Goal: Task Accomplishment & Management: Manage account settings

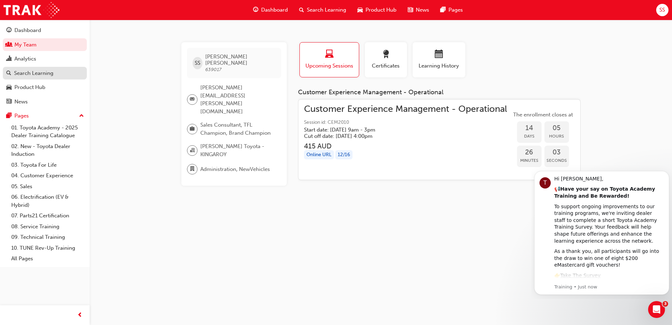
click at [31, 76] on div "Search Learning" at bounding box center [33, 73] width 39 height 8
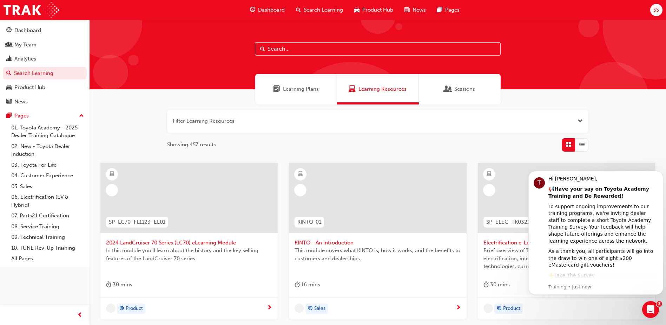
click at [309, 46] on input "text" at bounding box center [378, 48] width 246 height 13
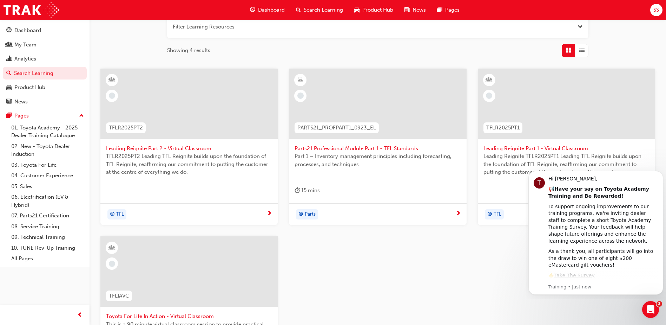
scroll to position [140, 0]
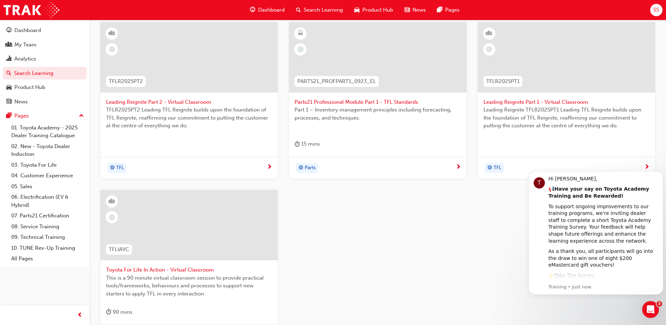
type input "tfl"
click at [192, 240] on div at bounding box center [188, 225] width 177 height 70
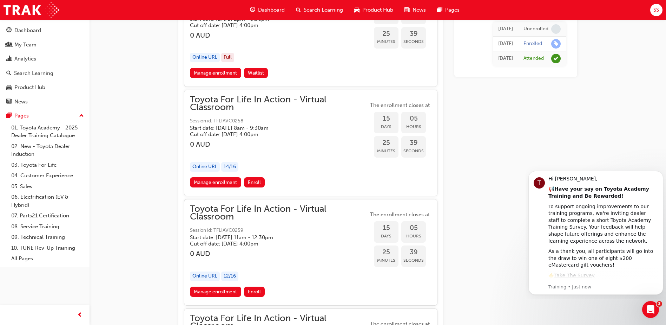
scroll to position [4082, 0]
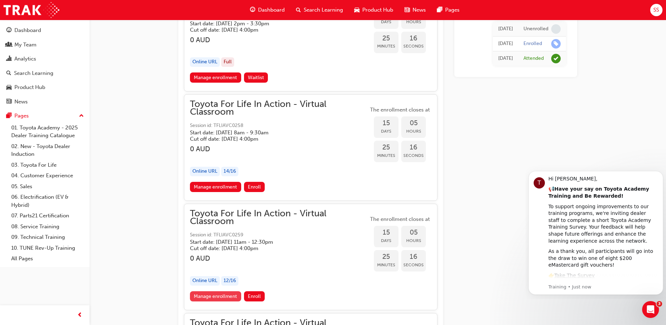
click at [227, 293] on link "Manage enrollment" at bounding box center [215, 296] width 51 height 10
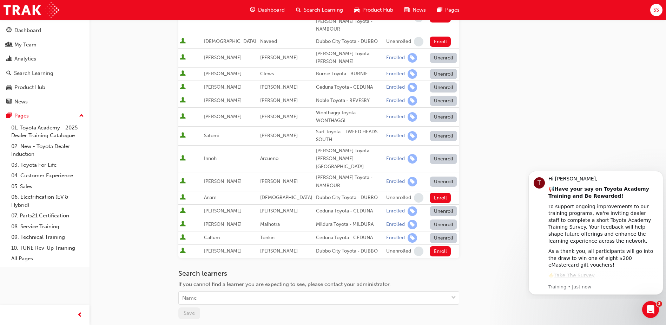
scroll to position [246, 0]
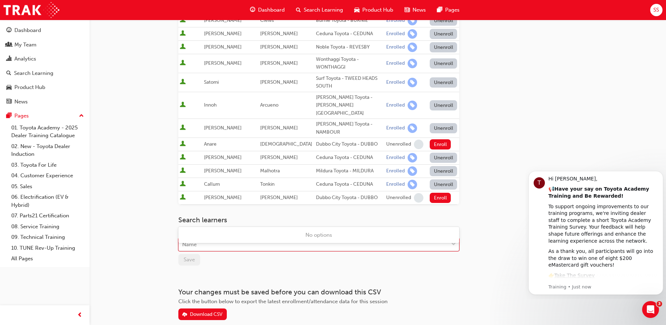
click at [200, 238] on div "Name" at bounding box center [314, 244] width 270 height 12
type input "neate"
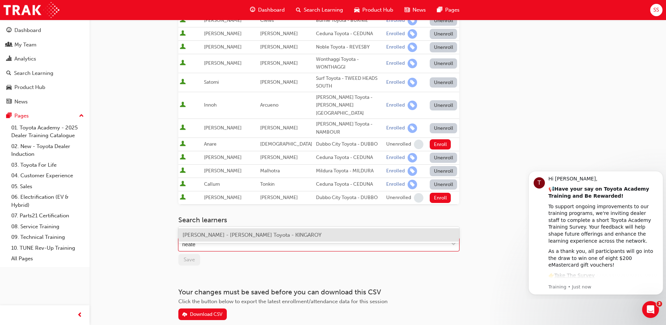
click at [217, 235] on span "[PERSON_NAME] - [PERSON_NAME] Toyota - KINGAROY" at bounding box center [252, 234] width 139 height 6
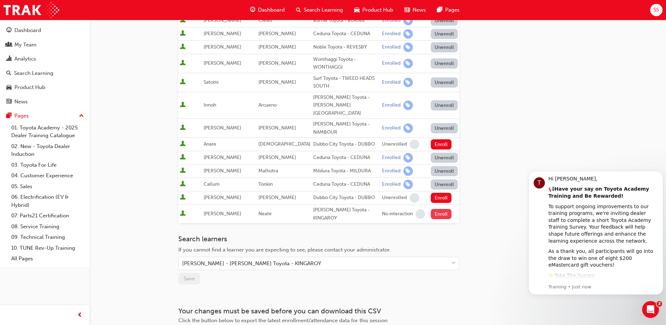
click at [435, 209] on button "Enroll" at bounding box center [441, 214] width 21 height 10
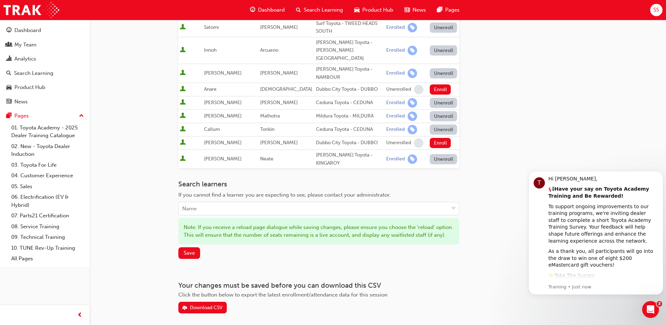
scroll to position [304, 0]
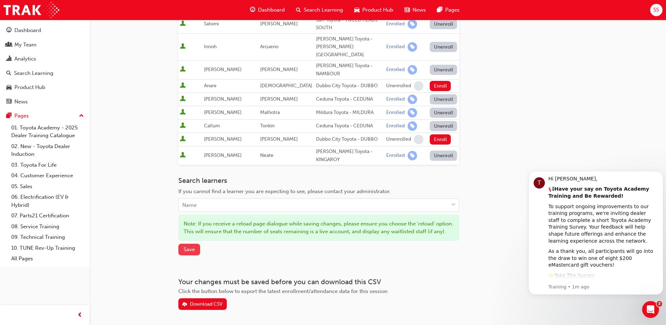
click at [188, 243] on button "Save" at bounding box center [189, 249] width 22 height 12
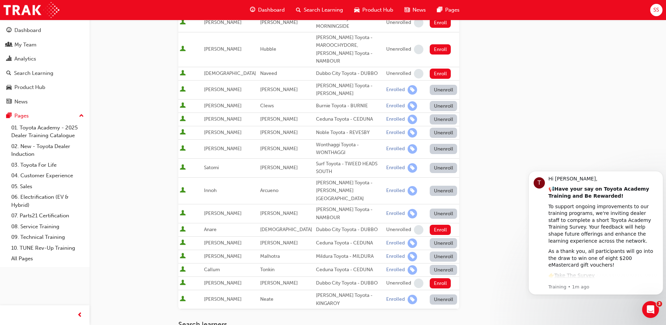
scroll to position [0, 0]
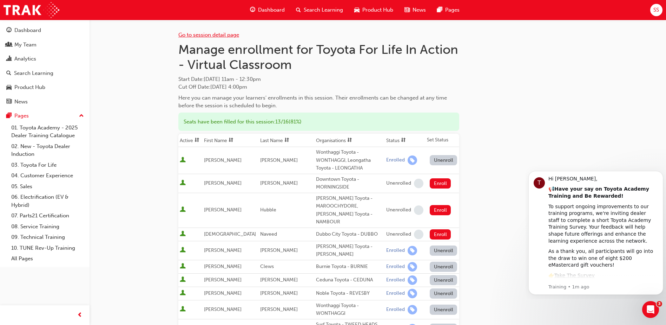
click at [208, 35] on link "Go to session detail page" at bounding box center [208, 35] width 61 height 6
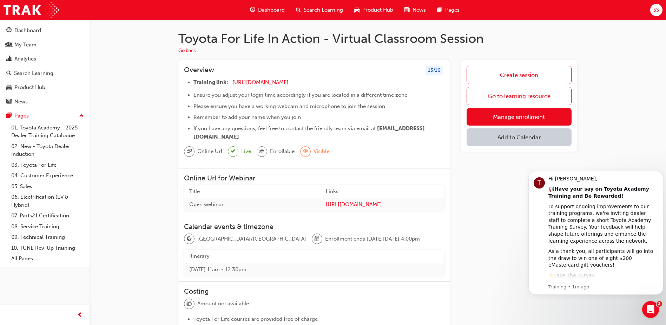
click at [321, 11] on span "Search Learning" at bounding box center [323, 10] width 39 height 8
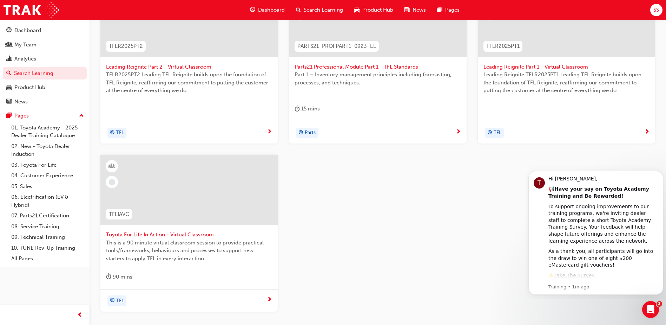
click at [210, 202] on div at bounding box center [188, 190] width 177 height 70
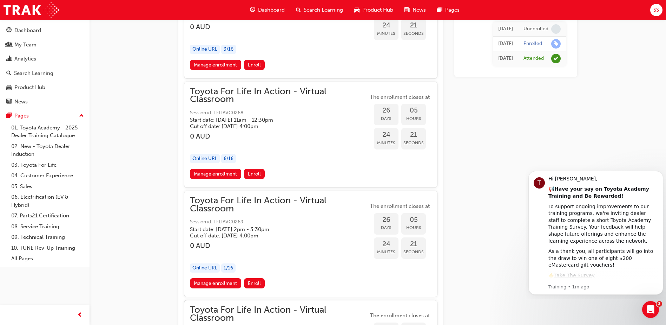
scroll to position [6387, 0]
click at [254, 172] on span "Enroll" at bounding box center [254, 174] width 13 height 6
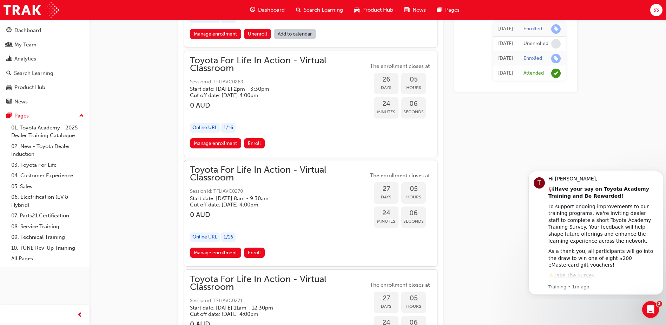
scroll to position [6477, 0]
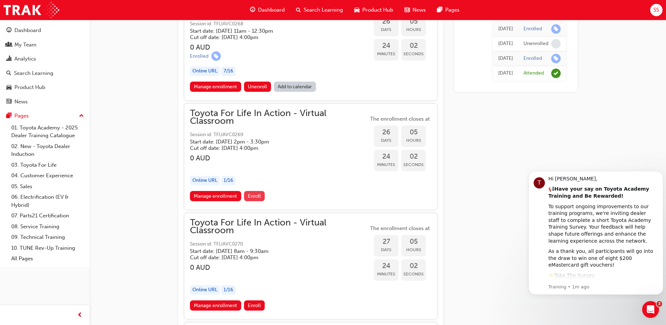
click at [256, 196] on span "Enroll" at bounding box center [254, 196] width 13 height 6
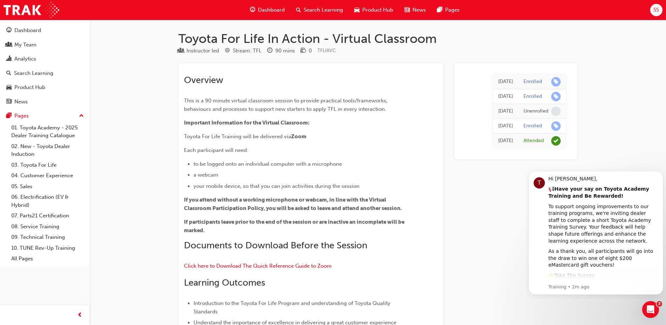
drag, startPoint x: 637, startPoint y: 137, endPoint x: 638, endPoint y: 132, distance: 5.4
click at [648, 313] on div "Open Intercom Messenger" at bounding box center [649, 307] width 23 height 23
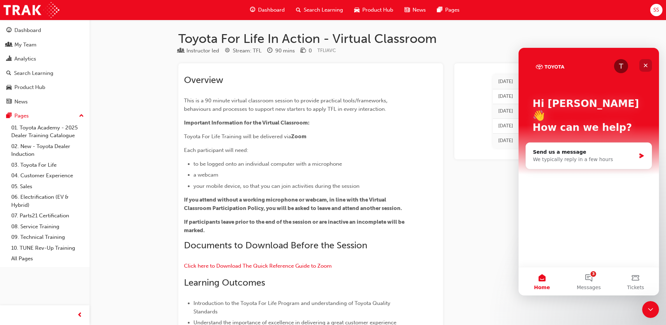
click at [648, 64] on icon "Close" at bounding box center [646, 66] width 6 height 6
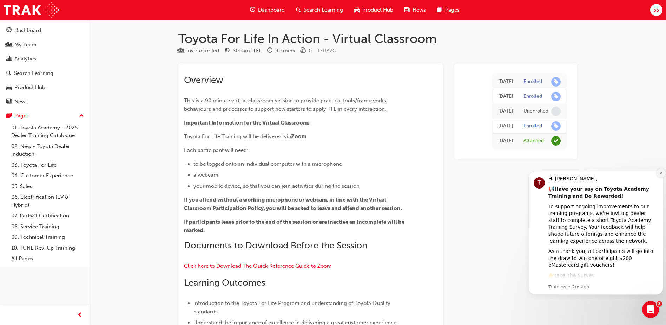
click at [660, 174] on icon "Dismiss notification" at bounding box center [662, 173] width 4 height 4
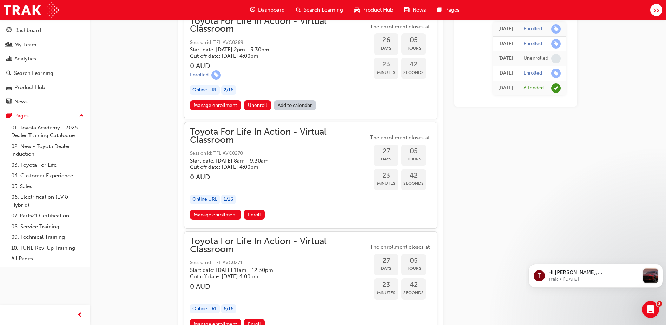
scroll to position [6393, 0]
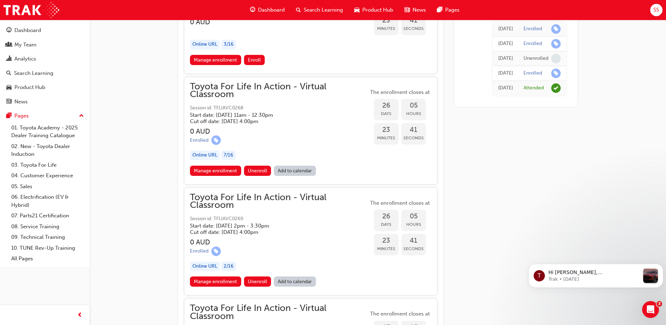
drag, startPoint x: 668, startPoint y: 16, endPoint x: 113, endPoint y: 19, distance: 554.6
click at [217, 282] on link "Manage enrollment" at bounding box center [215, 281] width 51 height 10
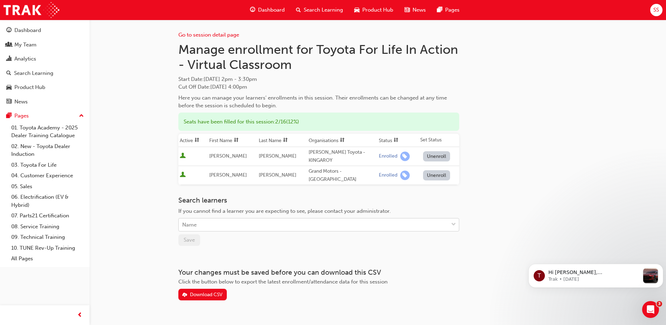
click at [249, 218] on div "Name" at bounding box center [314, 224] width 270 height 12
type input "w"
type input "young"
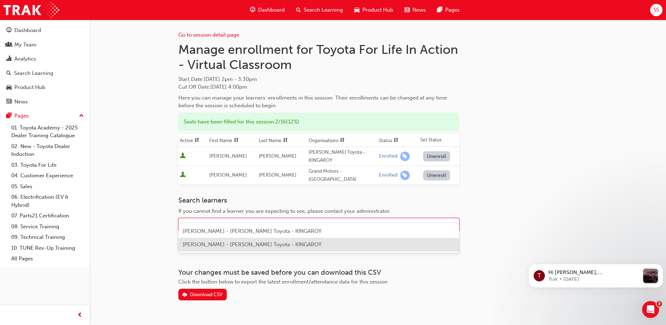
click at [277, 249] on div "Megan Youngberry - Ken Mills Toyota - KINGAROY" at bounding box center [318, 244] width 281 height 14
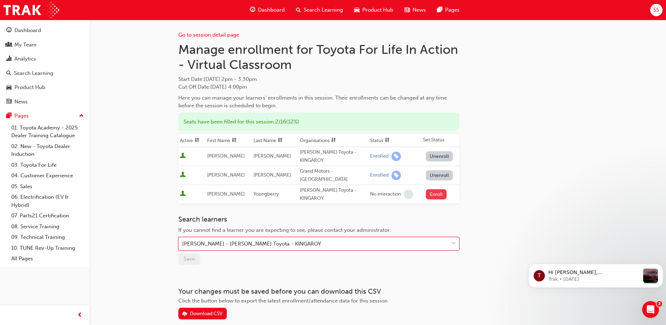
click at [432, 189] on button "Enroll" at bounding box center [436, 194] width 21 height 10
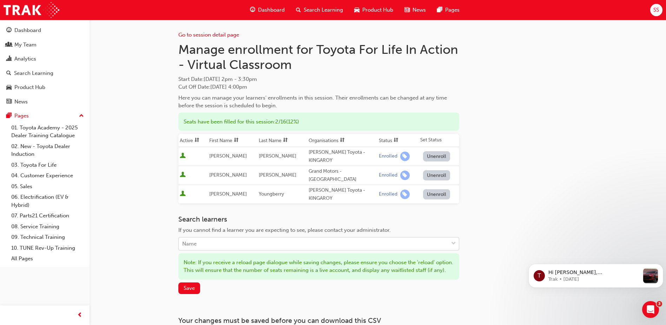
click at [214, 237] on div "Name" at bounding box center [314, 243] width 270 height 12
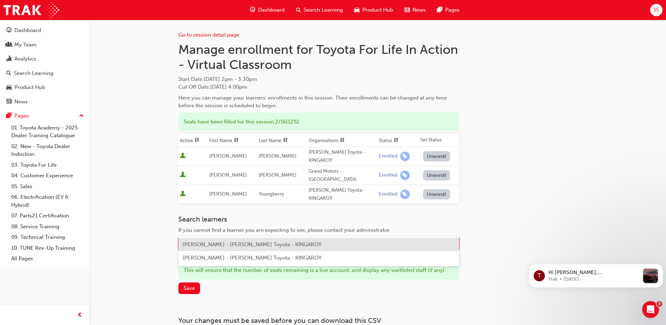
type input "r"
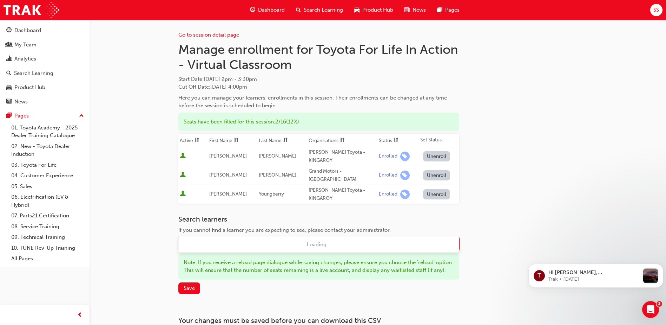
type input "torrance"
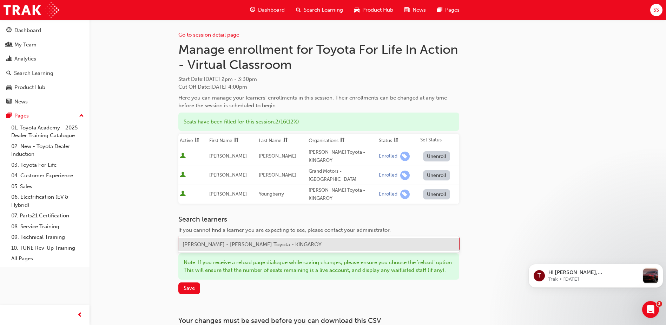
click at [232, 244] on span "Hayden Torrance - Ken Mills Toyota - KINGAROY" at bounding box center [252, 244] width 139 height 6
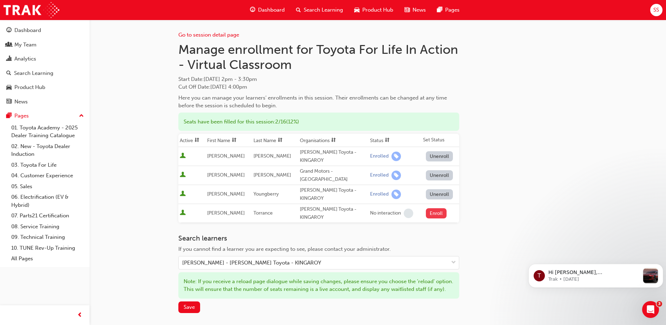
click at [437, 208] on button "Enroll" at bounding box center [436, 213] width 21 height 10
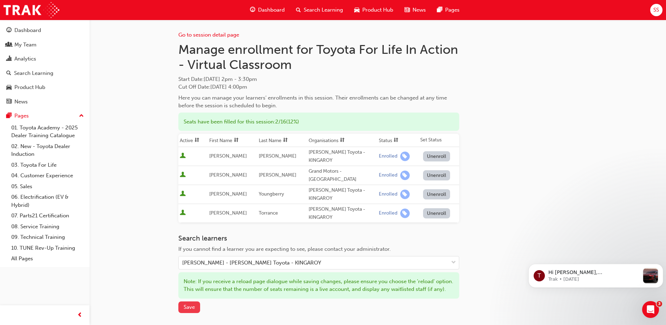
click at [191, 303] on span "Save" at bounding box center [189, 306] width 11 height 6
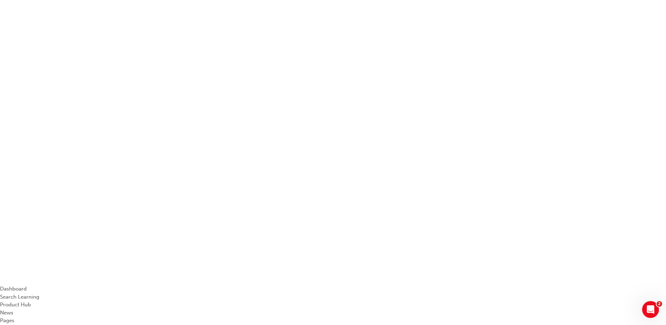
type input "tfl"
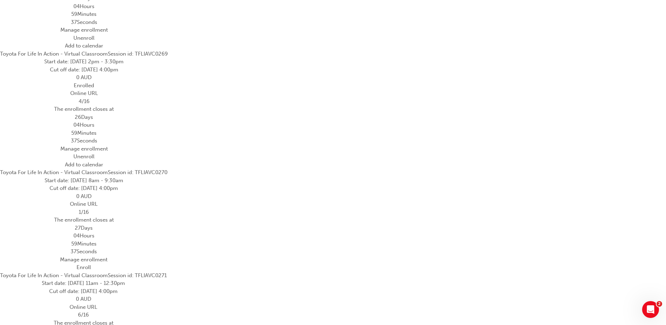
scroll to position [6346, 0]
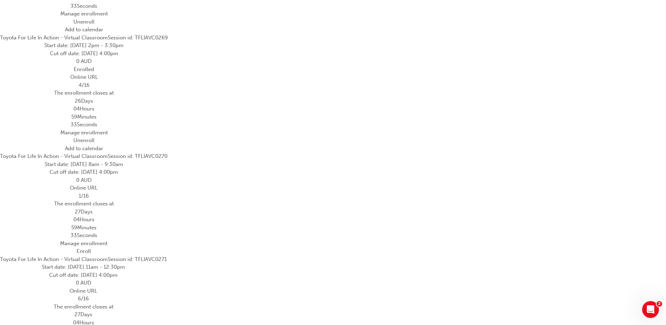
click at [108, 17] on link "Manage enrollment" at bounding box center [83, 14] width 47 height 6
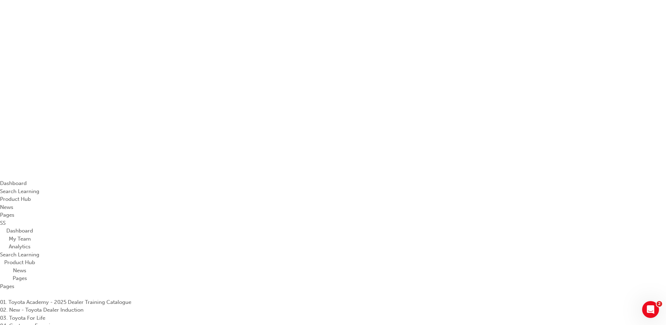
scroll to position [0, 0]
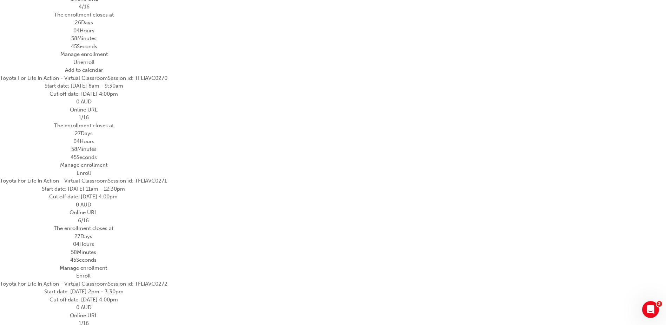
scroll to position [6451, 0]
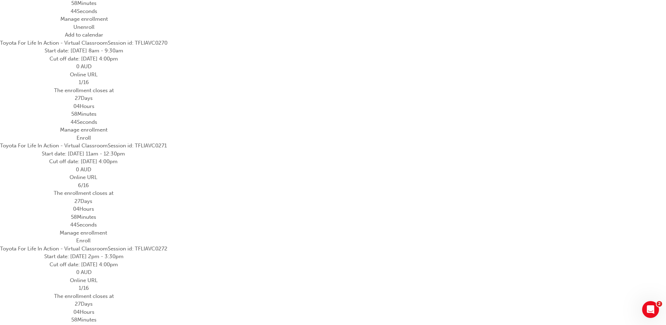
click at [108, 22] on link "Manage enrollment" at bounding box center [83, 19] width 47 height 6
